Goal: Learn about a topic

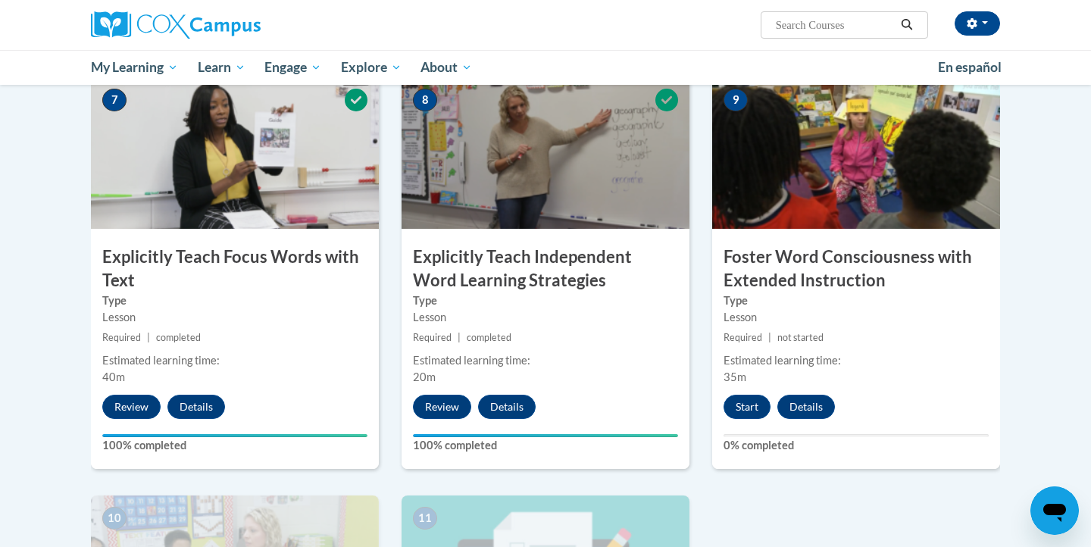
scroll to position [1183, 0]
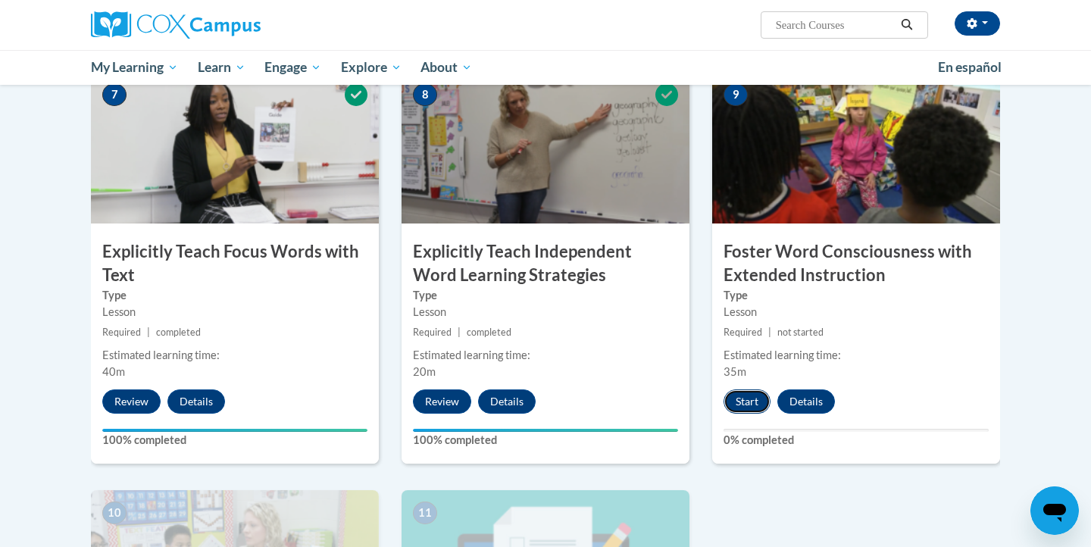
click at [748, 396] on button "Start" at bounding box center [747, 401] width 47 height 24
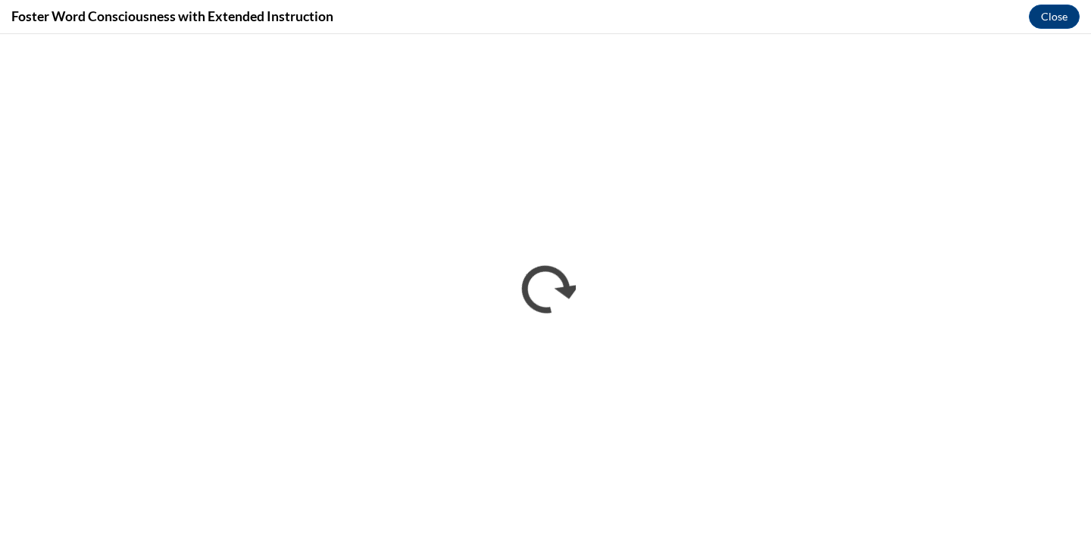
scroll to position [0, 0]
